Goal: Task Accomplishment & Management: Manage account settings

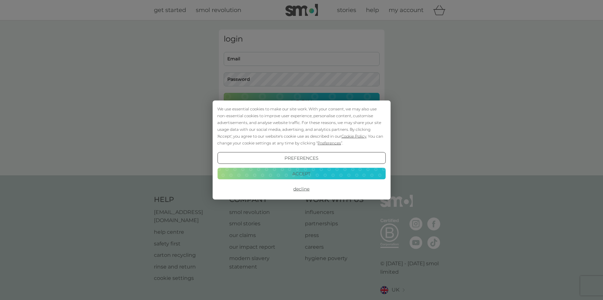
click at [311, 175] on button "Accept" at bounding box center [301, 174] width 168 height 12
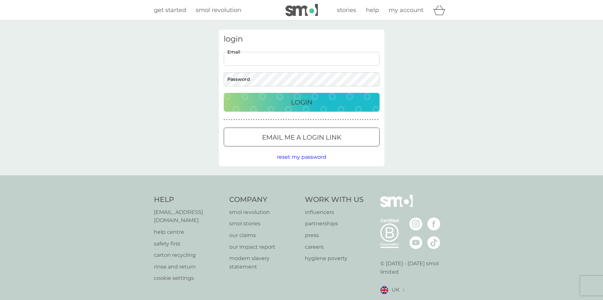
click at [245, 65] on input "Email" at bounding box center [302, 59] width 156 height 14
type input "[EMAIL_ADDRESS][DOMAIN_NAME]"
click at [298, 106] on p "Login" at bounding box center [301, 102] width 21 height 10
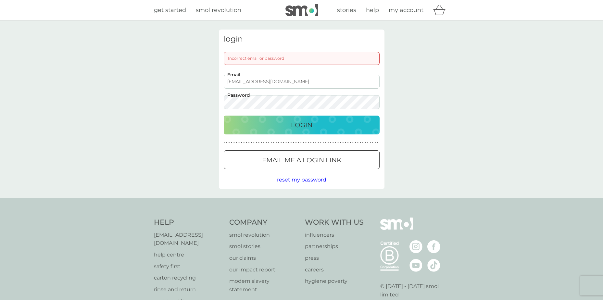
click at [161, 101] on div "login Incorrect email or password [EMAIL_ADDRESS][DOMAIN_NAME] Email Password L…" at bounding box center [301, 109] width 603 height 178
click at [224, 116] on button "Login" at bounding box center [302, 125] width 156 height 19
click at [296, 178] on span "reset my password" at bounding box center [301, 180] width 49 height 6
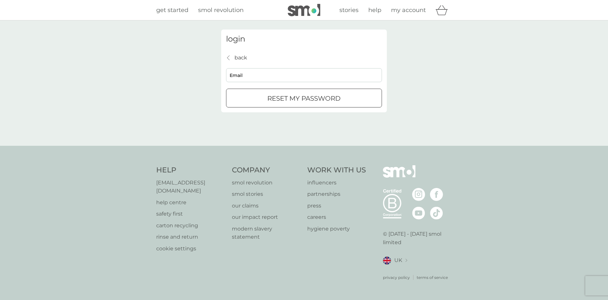
click at [251, 77] on input "Email" at bounding box center [304, 75] width 156 height 14
type input "[EMAIL_ADDRESS][DOMAIN_NAME]"
click at [292, 103] on p "reset my password" at bounding box center [303, 98] width 73 height 10
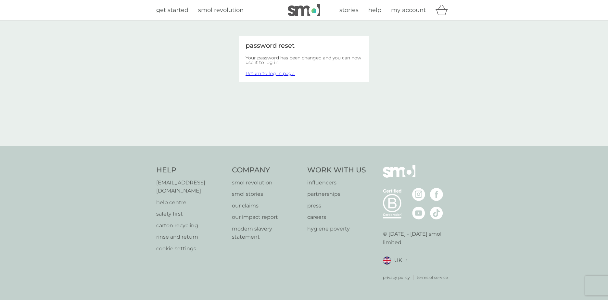
click at [262, 73] on link "Return to log in page." at bounding box center [271, 73] width 50 height 6
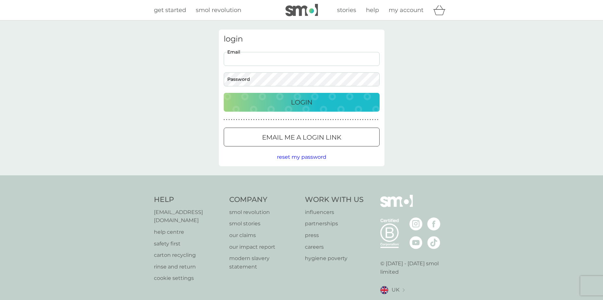
click at [236, 59] on input "Email" at bounding box center [302, 59] width 156 height 14
type input "[EMAIL_ADDRESS][DOMAIN_NAME]"
click at [310, 102] on p "Login" at bounding box center [301, 102] width 21 height 10
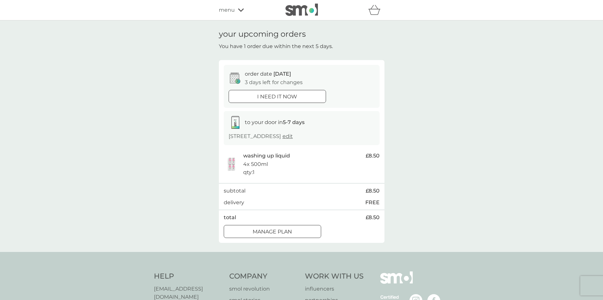
click at [270, 235] on div at bounding box center [272, 231] width 23 height 7
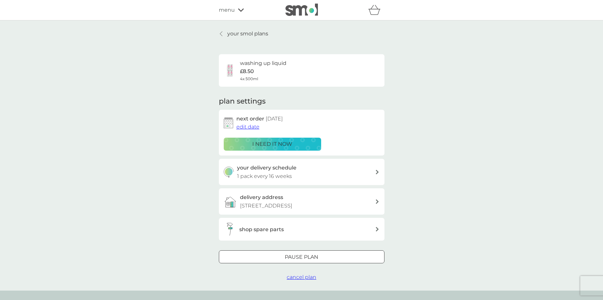
click at [377, 173] on icon at bounding box center [377, 172] width 3 height 5
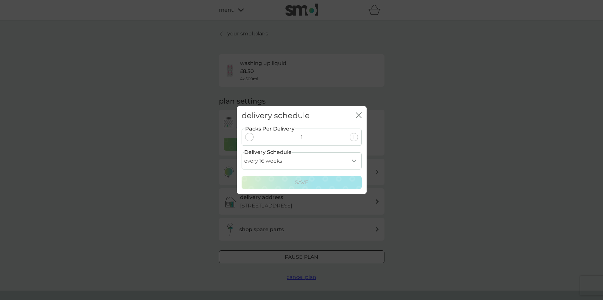
click at [354, 162] on select "every 1 week every 2 weeks every 3 weeks every 4 weeks every 5 weeks every 6 we…" at bounding box center [302, 160] width 120 height 17
select select "210"
click at [242, 152] on select "every 1 week every 2 weeks every 3 weeks every 4 weeks every 5 weeks every 6 we…" at bounding box center [302, 160] width 120 height 17
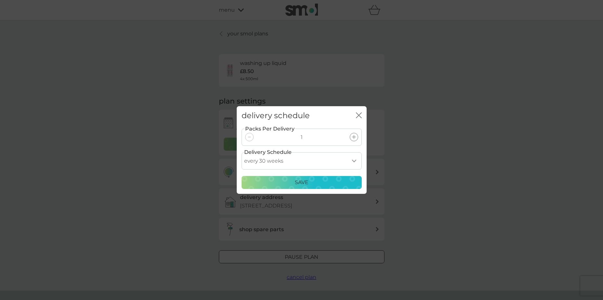
click at [308, 185] on p "Save" at bounding box center [302, 182] width 14 height 8
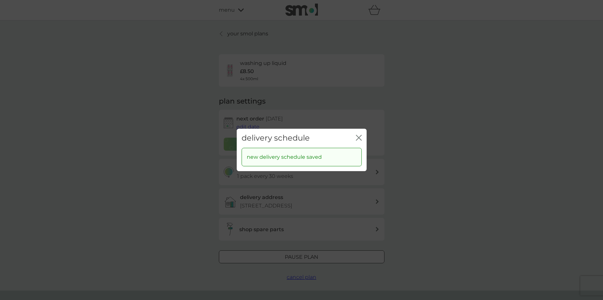
click at [358, 139] on icon "close" at bounding box center [359, 138] width 6 height 6
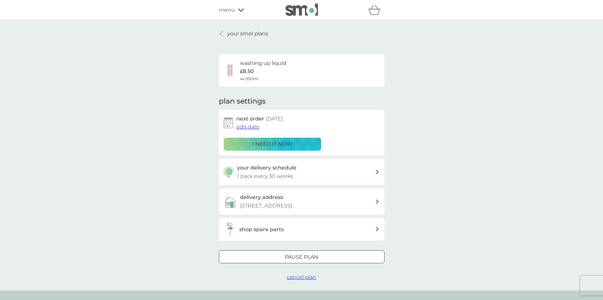
click at [250, 126] on span "edit date" at bounding box center [248, 127] width 23 height 6
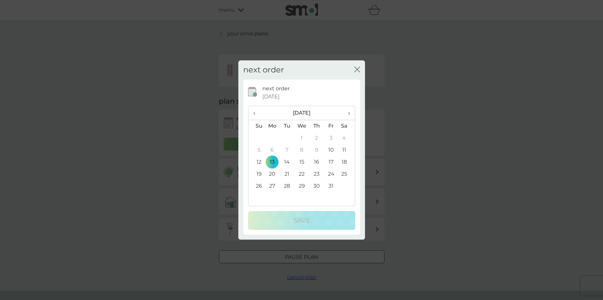
click at [356, 69] on icon "close" at bounding box center [357, 70] width 6 height 6
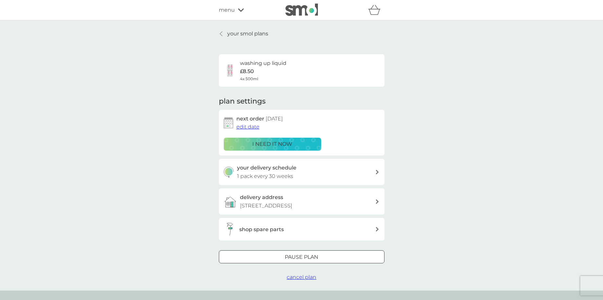
click at [253, 126] on span "edit date" at bounding box center [248, 127] width 23 height 6
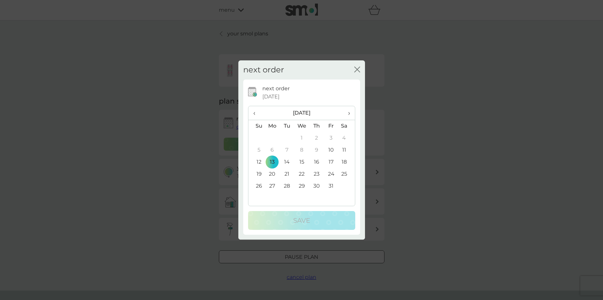
click at [302, 185] on td "29" at bounding box center [301, 186] width 15 height 12
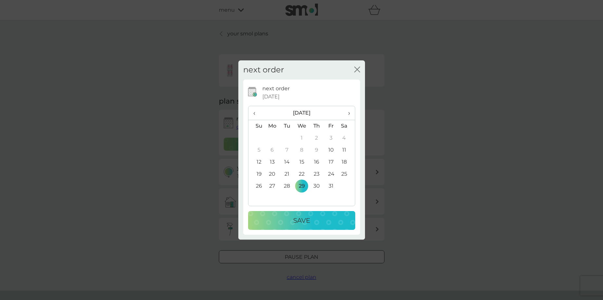
click at [303, 222] on p "Save" at bounding box center [301, 220] width 17 height 10
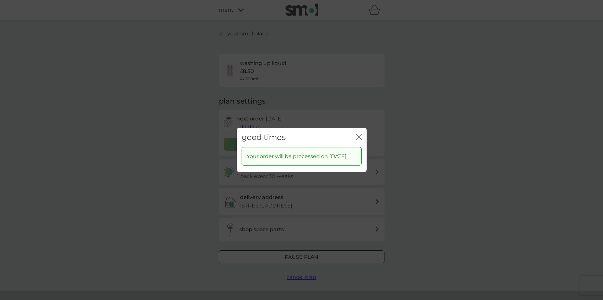
click at [358, 134] on icon "close" at bounding box center [359, 137] width 6 height 6
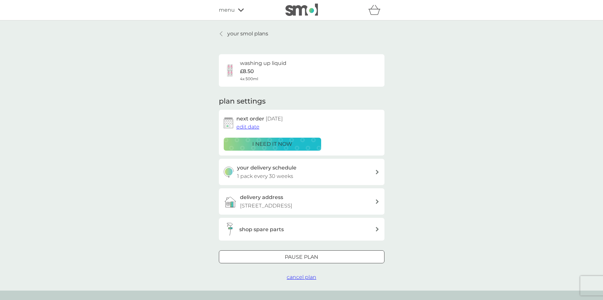
click at [303, 261] on div at bounding box center [301, 257] width 23 height 7
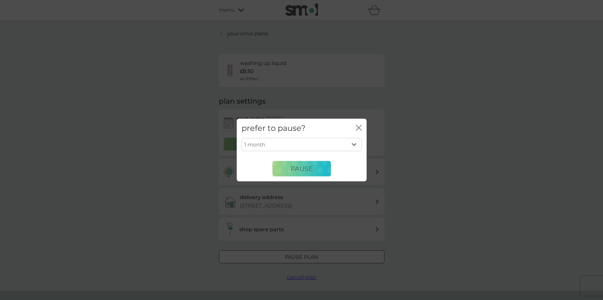
click at [356, 145] on select "1 month 2 months 3 months 4 months 5 months 6 months" at bounding box center [302, 145] width 120 height 14
click at [242, 138] on select "1 month 2 months 3 months 4 months 5 months 6 months" at bounding box center [302, 145] width 120 height 14
click at [357, 144] on select "1 month 2 months 3 months 4 months 5 months 6 months" at bounding box center [302, 145] width 120 height 14
select select "4"
click at [242, 138] on select "1 month 2 months 3 months 4 months 5 months 6 months" at bounding box center [302, 145] width 120 height 14
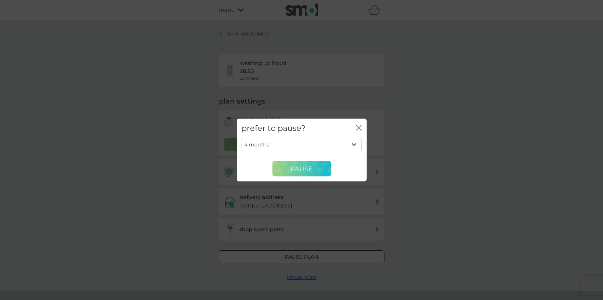
click at [298, 167] on span "Pause" at bounding box center [302, 169] width 22 height 8
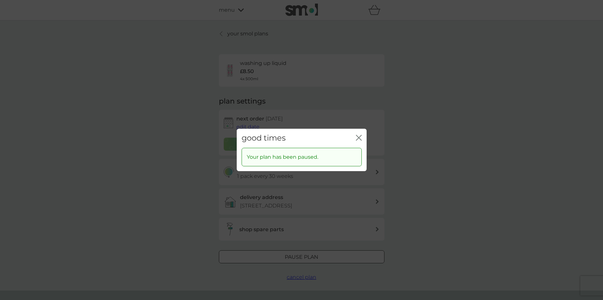
click at [361, 135] on icon "close" at bounding box center [359, 138] width 6 height 6
